Goal: Information Seeking & Learning: Learn about a topic

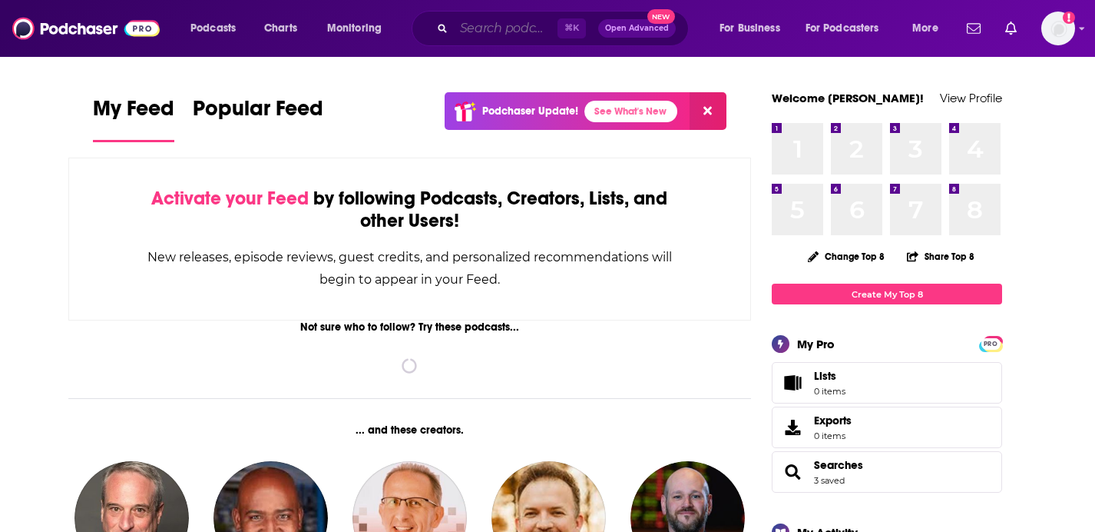
click at [463, 22] on input "Search podcasts, credits, & more..." at bounding box center [506, 28] width 104 height 25
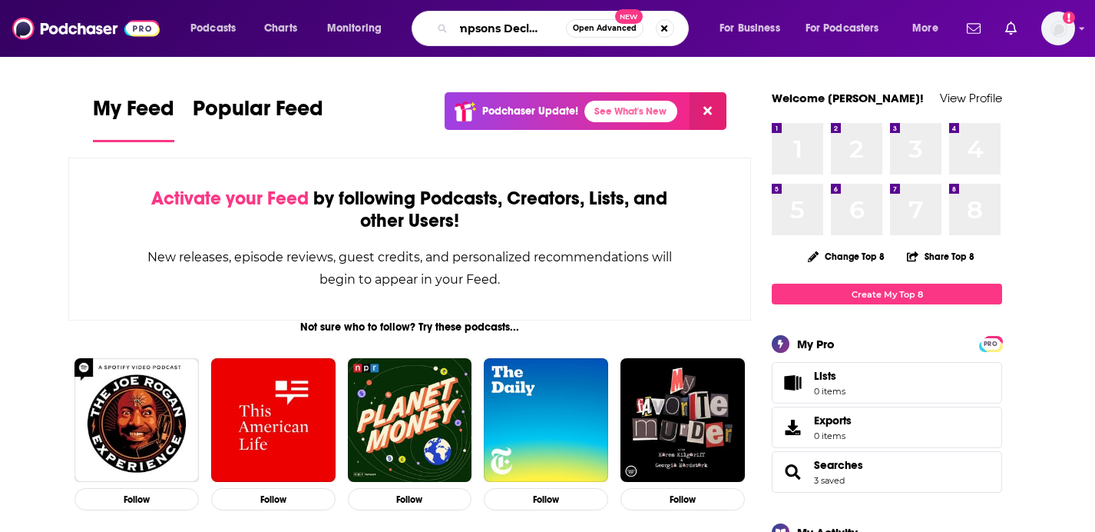
scroll to position [0, 21]
type input "Simpsons Declassified"
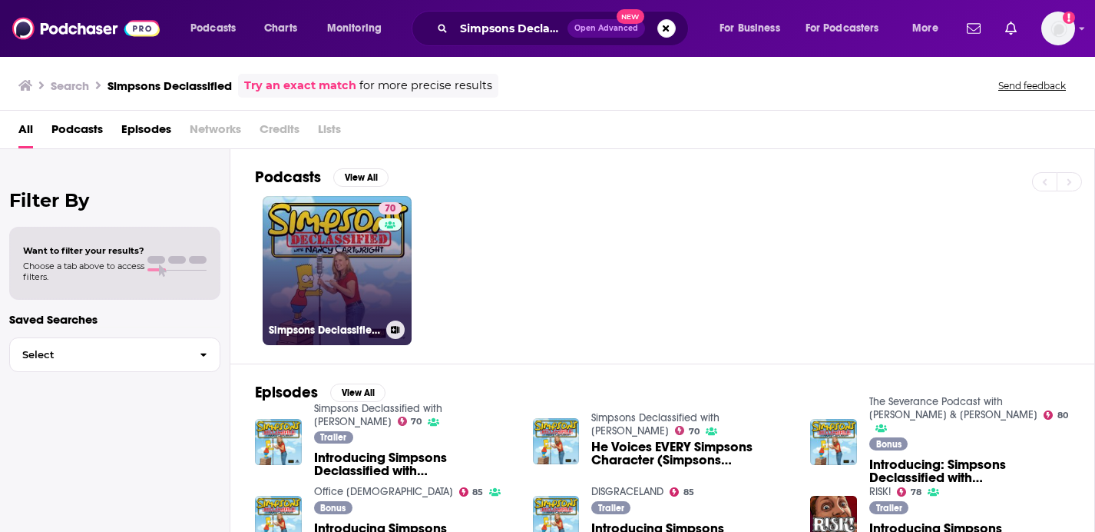
click at [309, 249] on link "70 Simpsons Declassified with [PERSON_NAME]" at bounding box center [337, 270] width 149 height 149
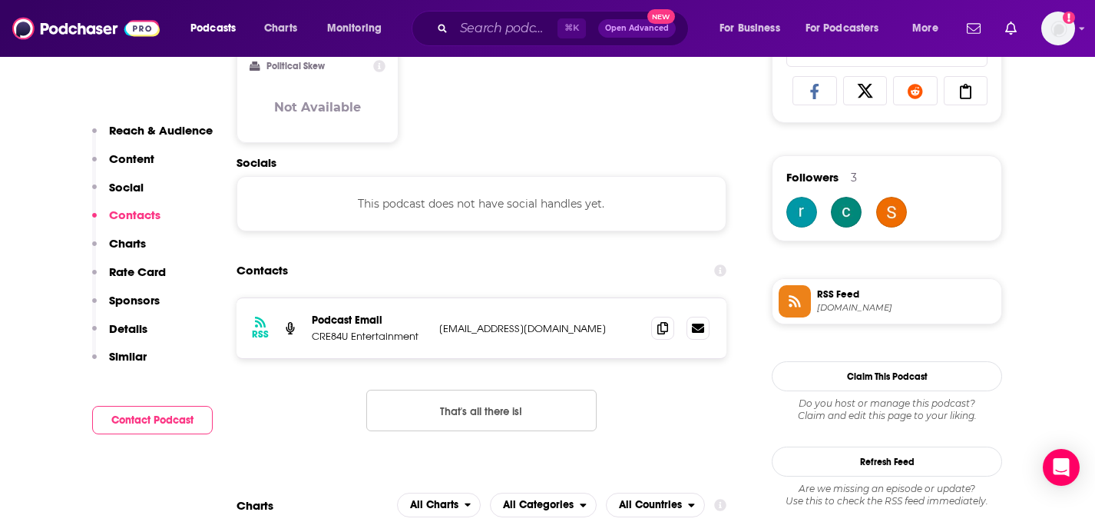
scroll to position [1045, 0]
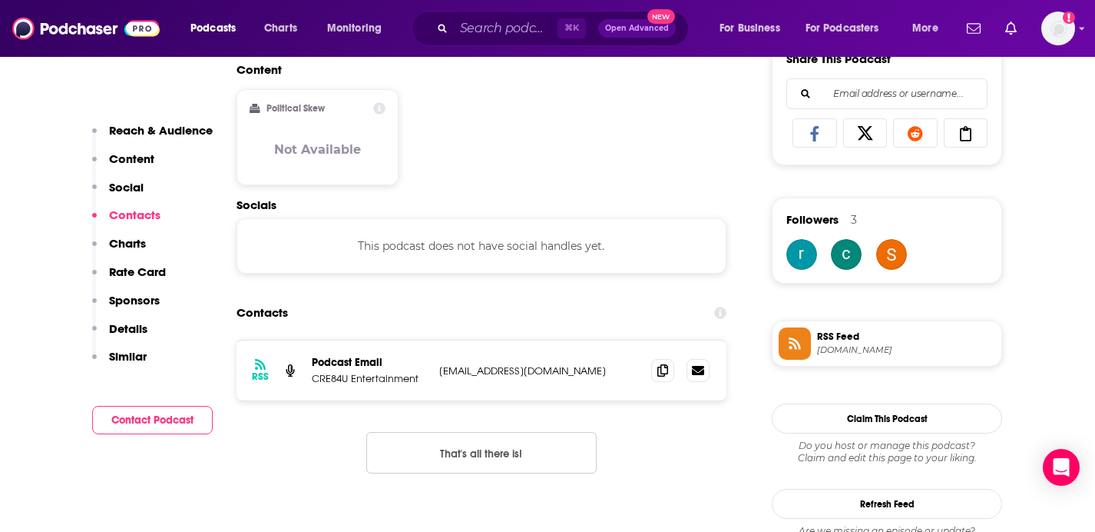
click at [132, 304] on p "Sponsors" at bounding box center [134, 300] width 51 height 15
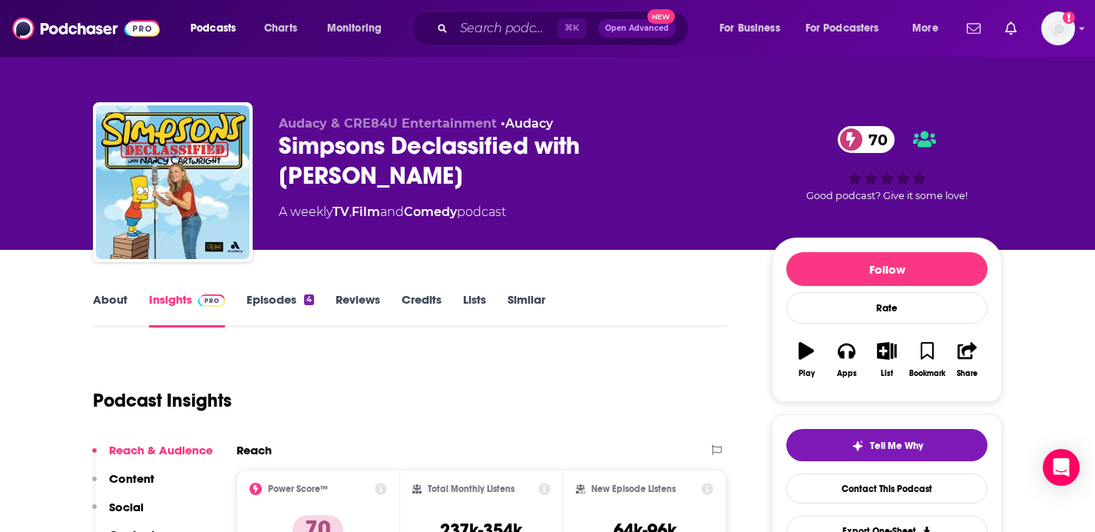
scroll to position [0, 0]
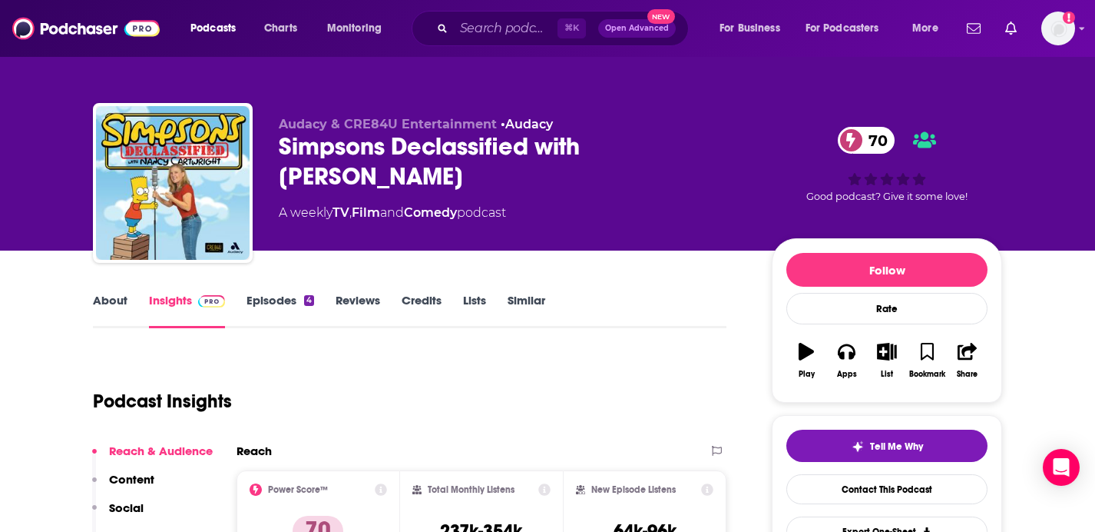
click at [274, 297] on link "Episodes 4" at bounding box center [281, 310] width 68 height 35
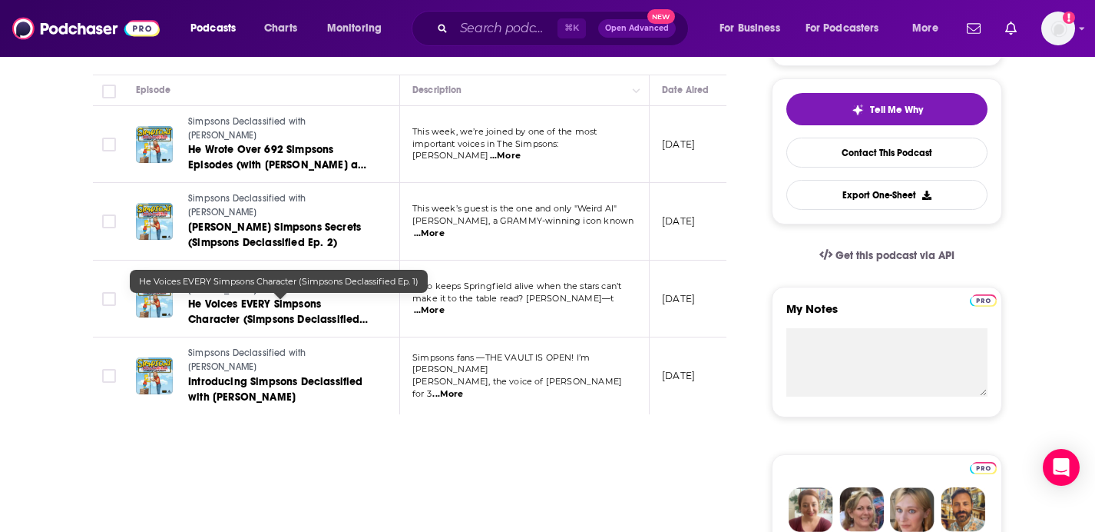
scroll to position [338, 0]
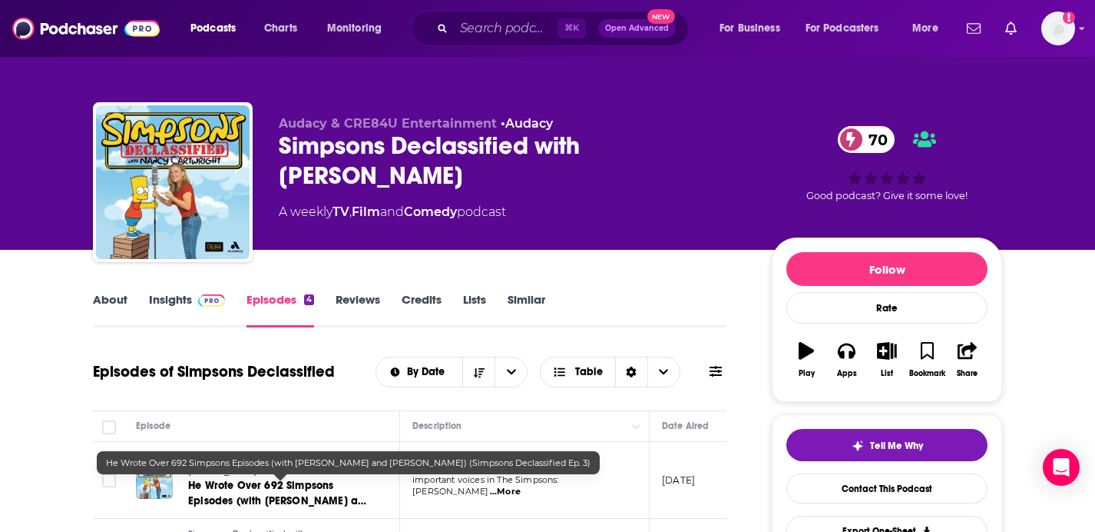
scroll to position [0, 0]
